Goal: Transaction & Acquisition: Obtain resource

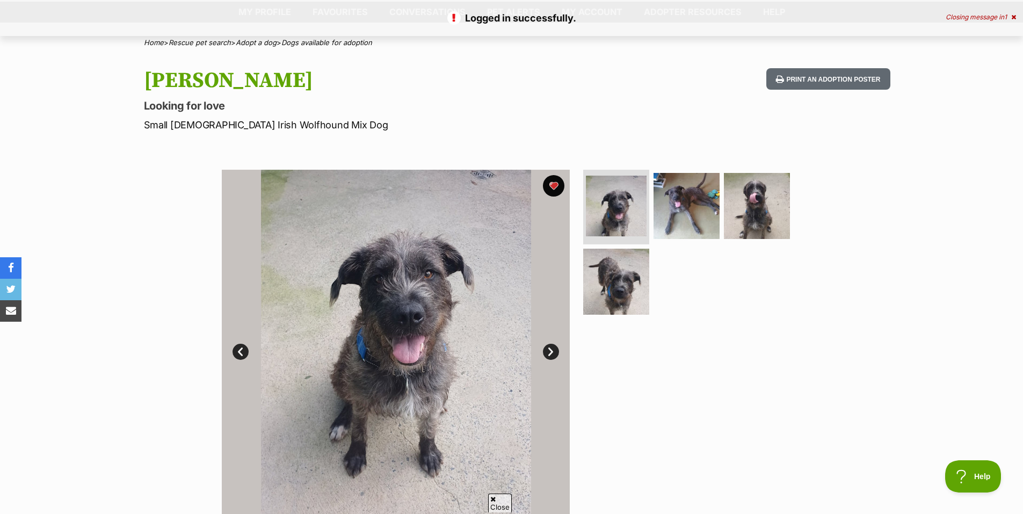
click at [553, 354] on link "Next" at bounding box center [551, 352] width 16 height 16
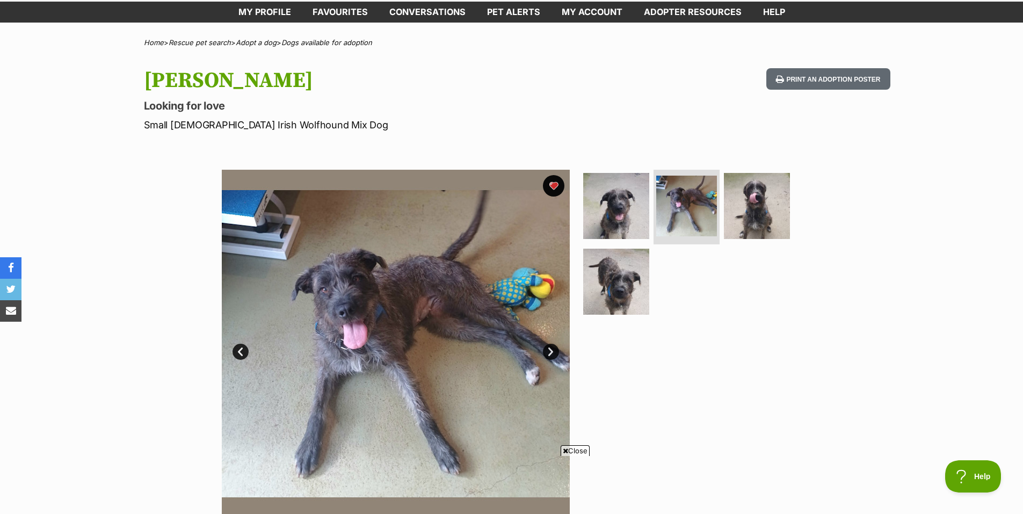
click at [550, 354] on link "Next" at bounding box center [551, 352] width 16 height 16
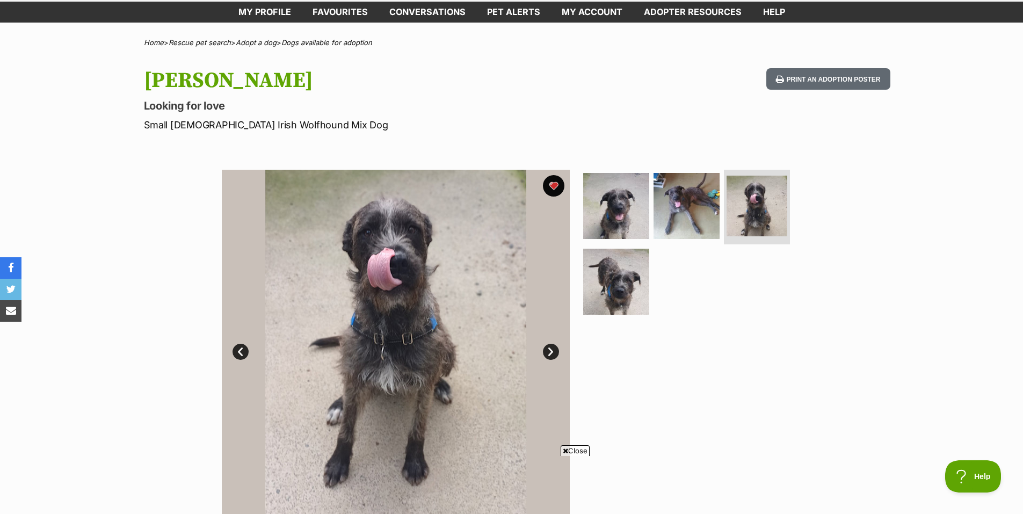
click at [549, 354] on link "Next" at bounding box center [551, 352] width 16 height 16
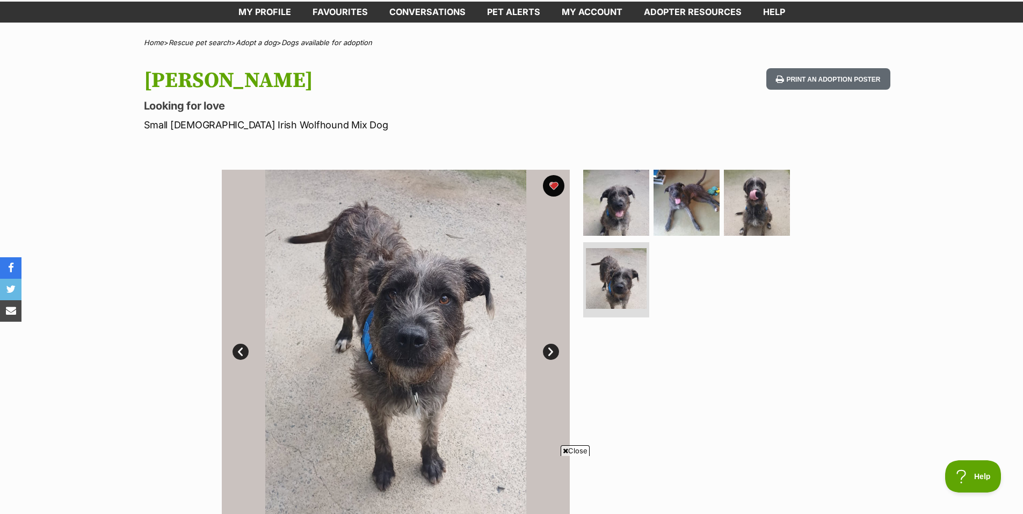
click at [549, 354] on link "Next" at bounding box center [551, 352] width 16 height 16
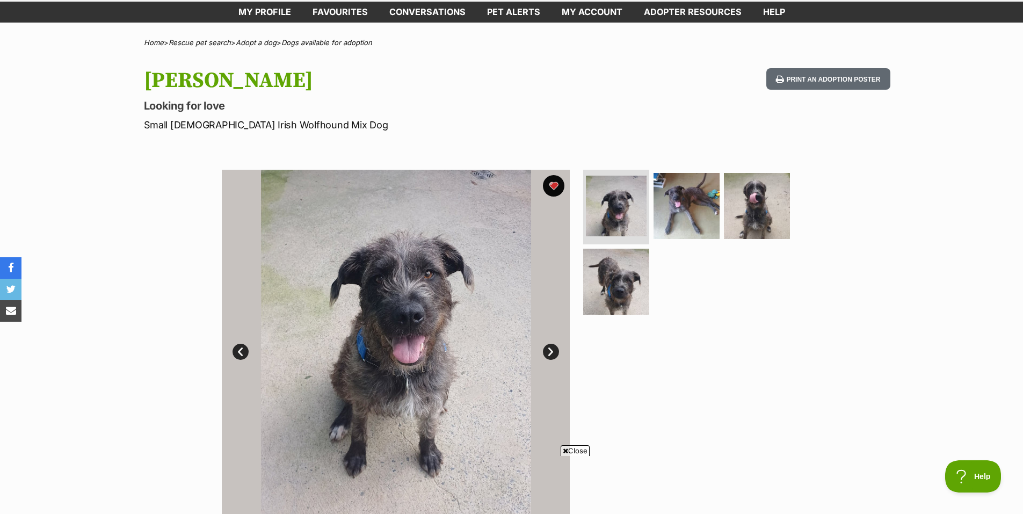
click at [577, 445] on span "Close" at bounding box center [575, 450] width 29 height 11
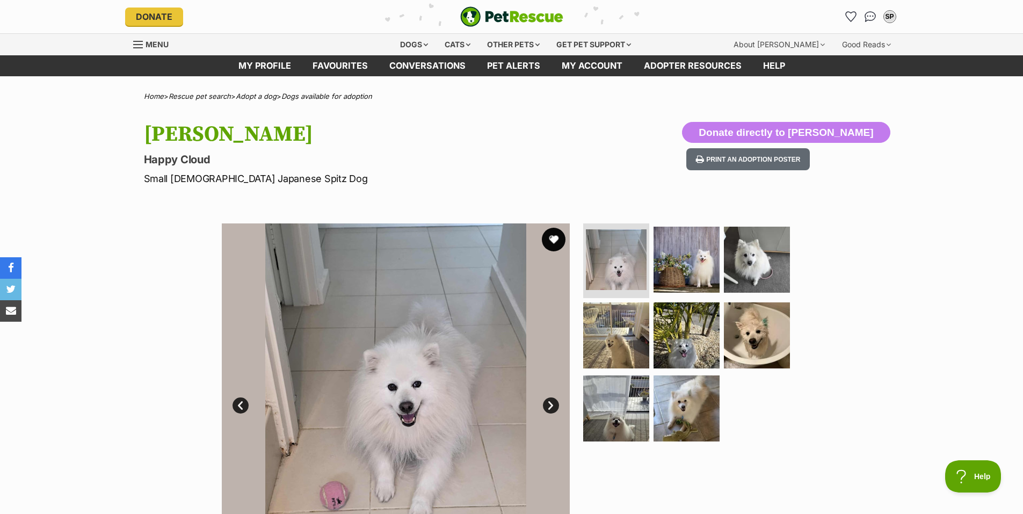
click at [551, 238] on button "favourite" at bounding box center [554, 240] width 24 height 24
